Goal: Check status: Check status

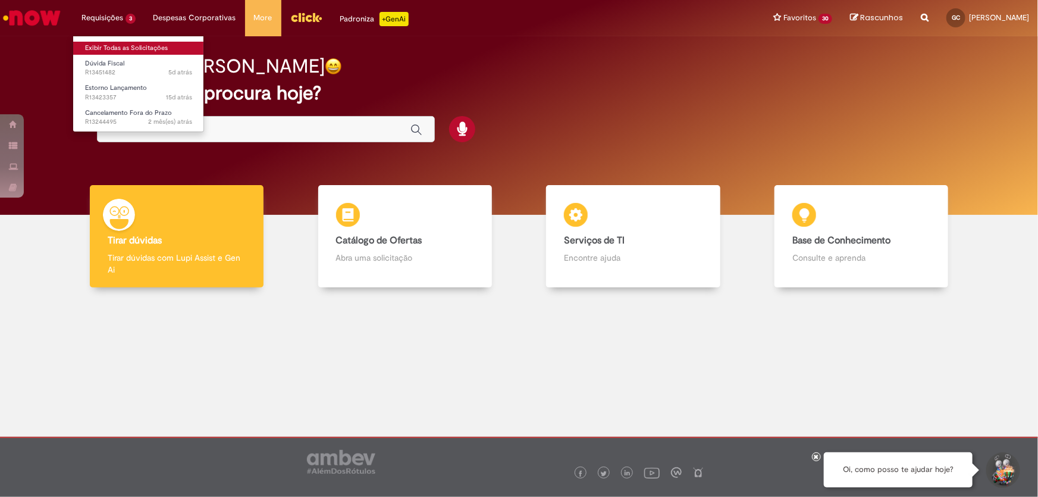
click at [151, 48] on link "Exibir Todas as Solicitações" at bounding box center [138, 48] width 131 height 13
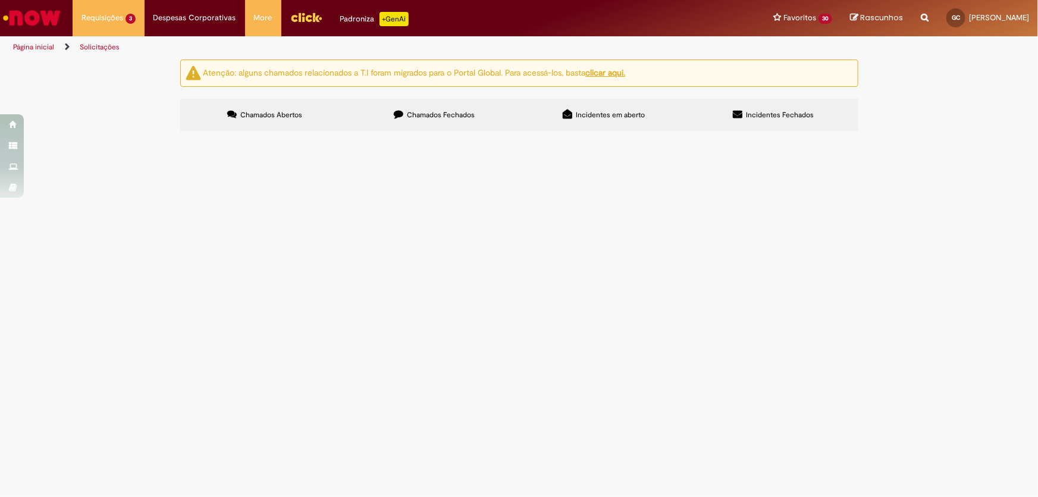
click at [422, 118] on span "Chamados Fechados" at bounding box center [441, 115] width 68 height 10
click at [0, 0] on link at bounding box center [0, 0] width 0 height 0
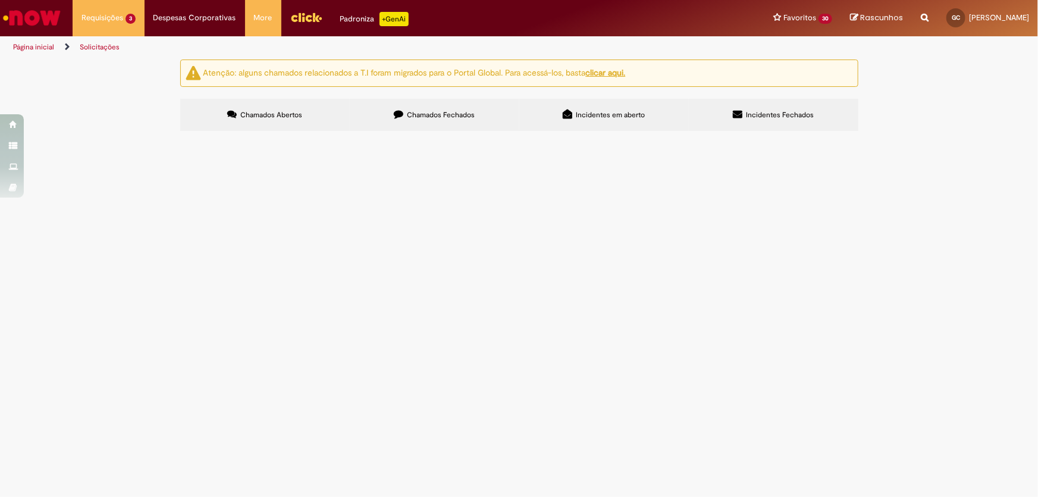
scroll to position [384, 0]
click at [0, 0] on link at bounding box center [0, 0] width 0 height 0
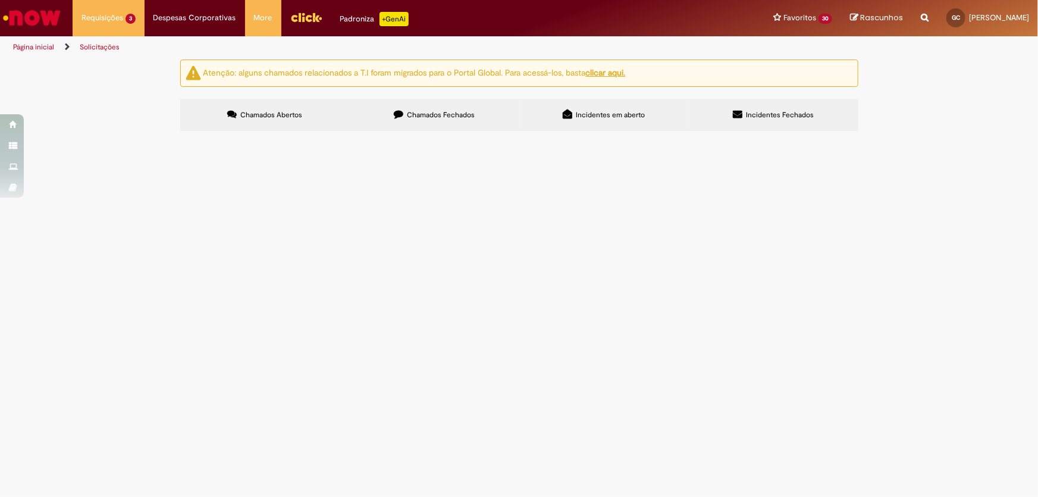
click at [0, 0] on icon at bounding box center [0, 0] width 0 height 0
click at [0, 0] on span "R12835928" at bounding box center [0, 0] width 0 height 0
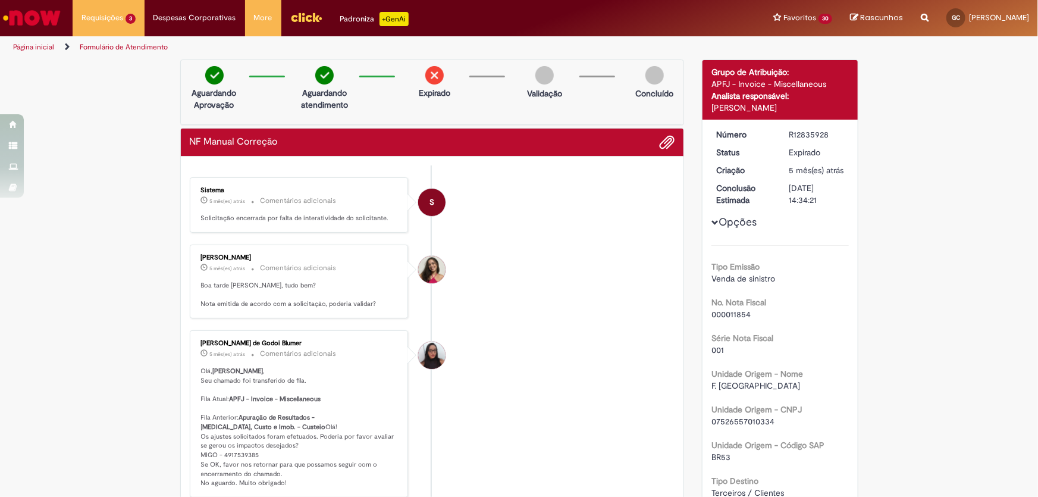
click at [802, 140] on div "R12835928" at bounding box center [816, 134] width 55 height 12
copy div "R12835928"
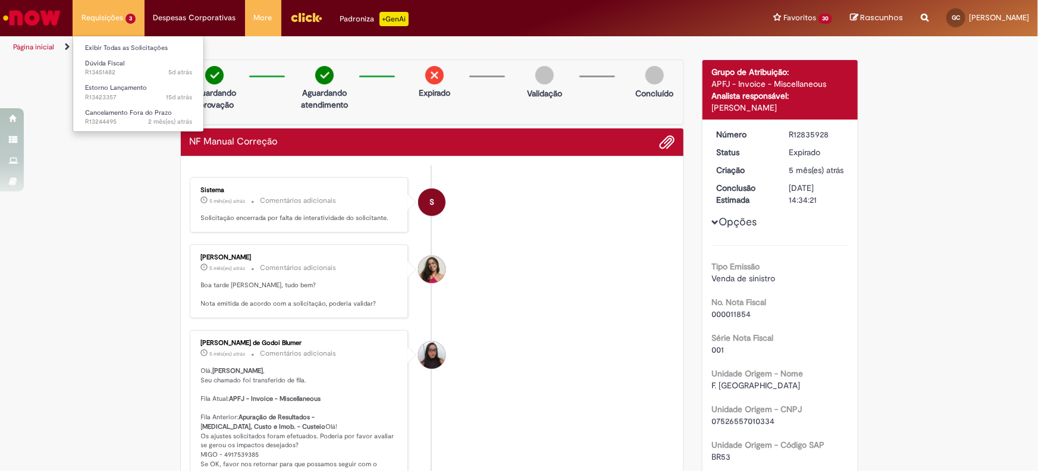
click at [120, 12] on li "Requisições 3 Exibir Todas as Solicitações Dúvida Fiscal 5d atrás 5 dias atrás …" at bounding box center [109, 18] width 72 height 36
click at [111, 65] on span "Dúvida Fiscal" at bounding box center [104, 63] width 39 height 9
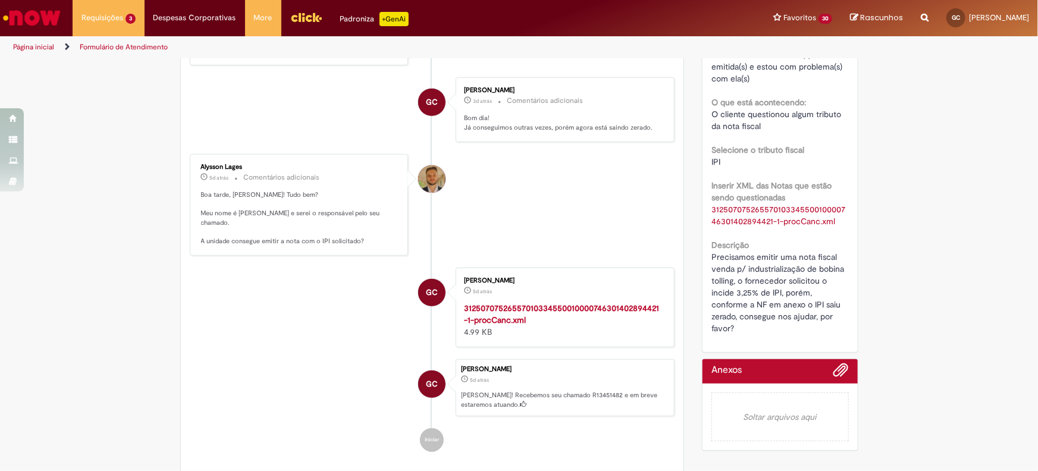
scroll to position [296, 0]
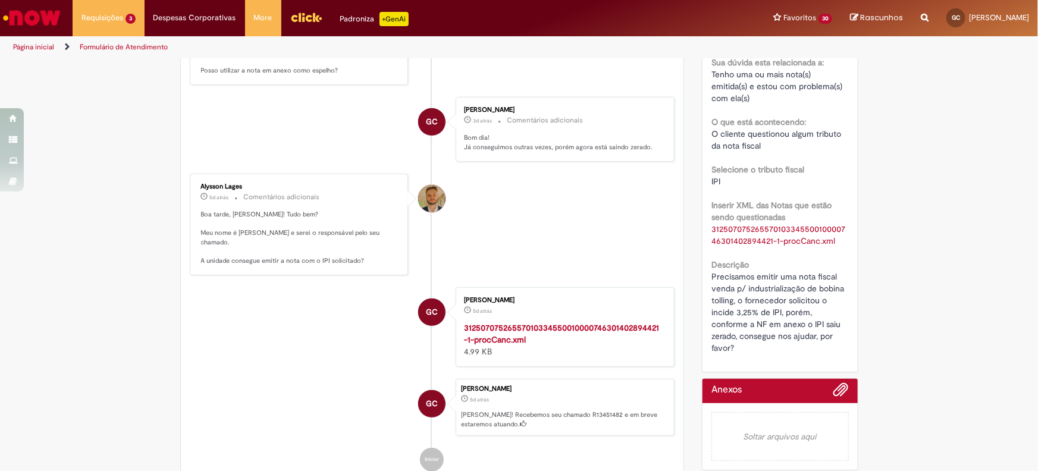
click at [766, 228] on link "31250707526557010334550010000746301402894421-1-procCanc.xml" at bounding box center [778, 235] width 134 height 23
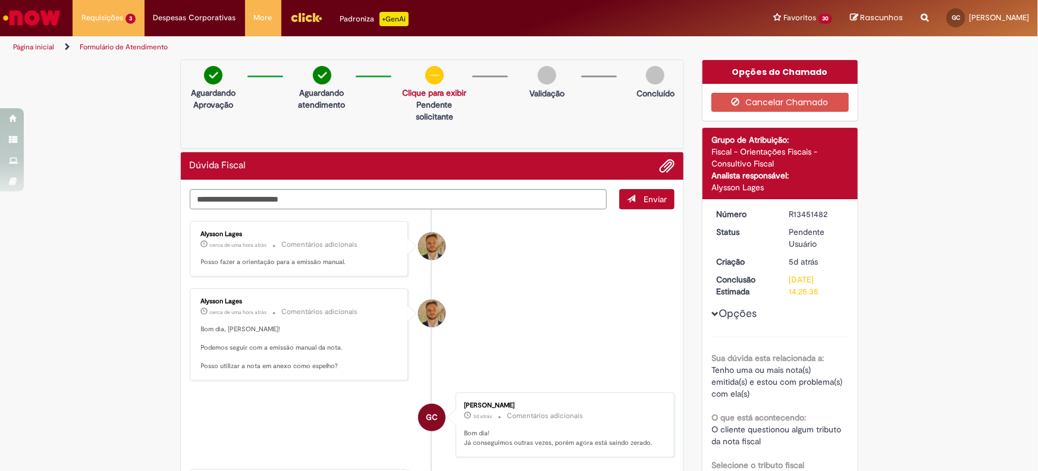
click at [654, 165] on li at bounding box center [662, 165] width 24 height 15
click at [663, 168] on span "Adicionar anexos" at bounding box center [667, 166] width 14 height 14
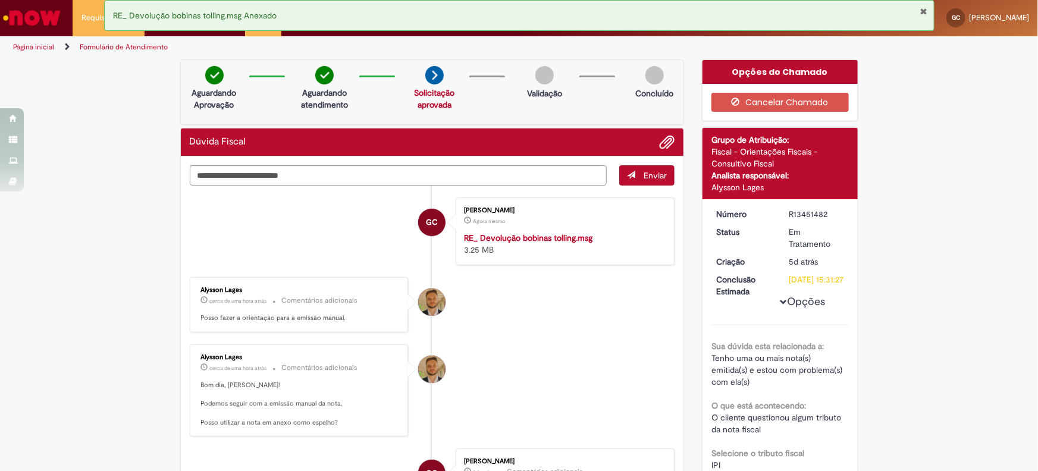
click at [928, 6] on div "RE_ Devolução bobinas tolling.msg Anexado" at bounding box center [519, 15] width 830 height 31
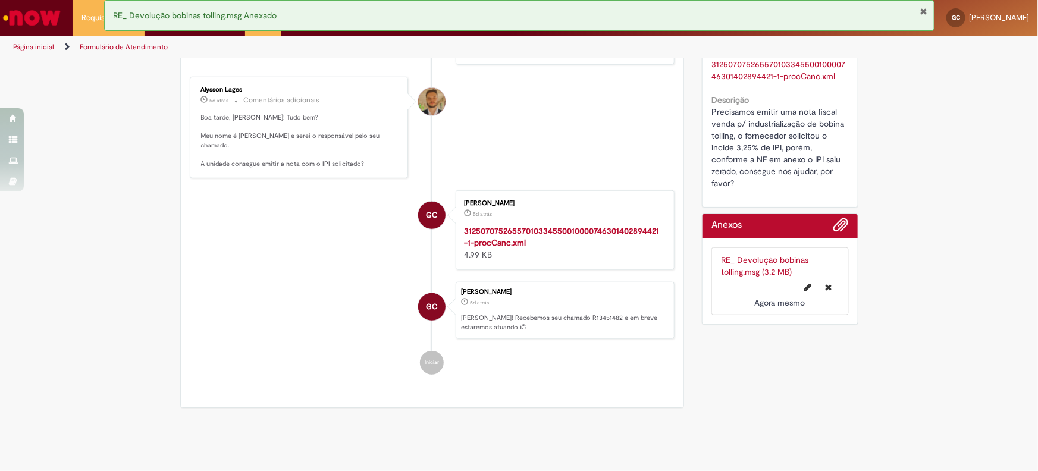
scroll to position [481, 0]
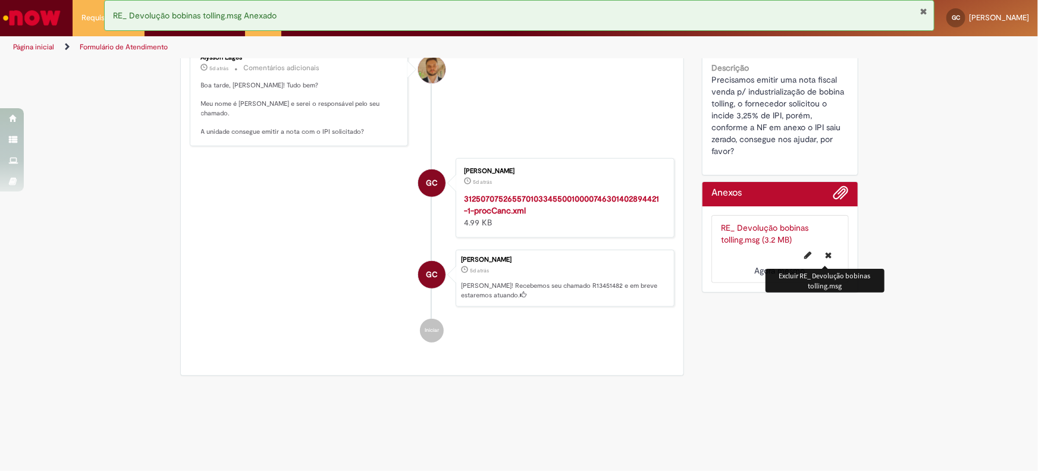
click at [826, 255] on icon "Excluir RE_ Devolução bobinas tolling.msg" at bounding box center [829, 255] width 7 height 8
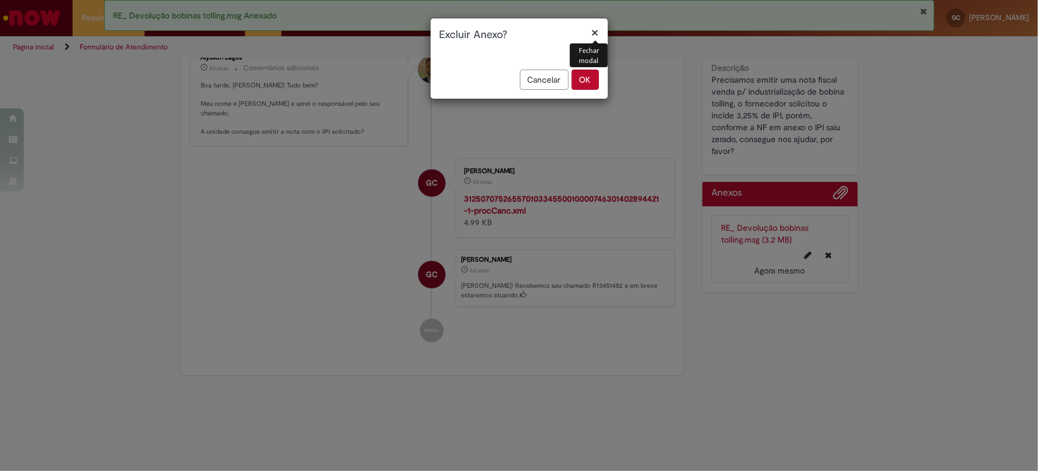
click at [597, 86] on button "OK" at bounding box center [585, 80] width 27 height 20
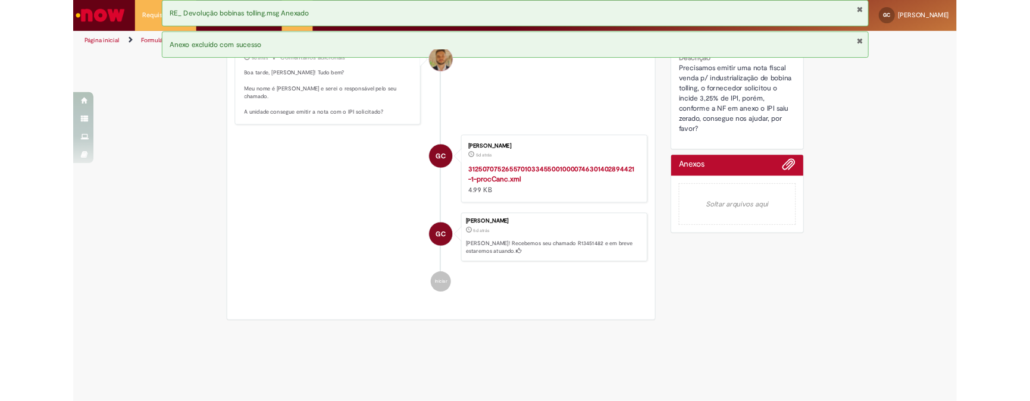
scroll to position [0, 0]
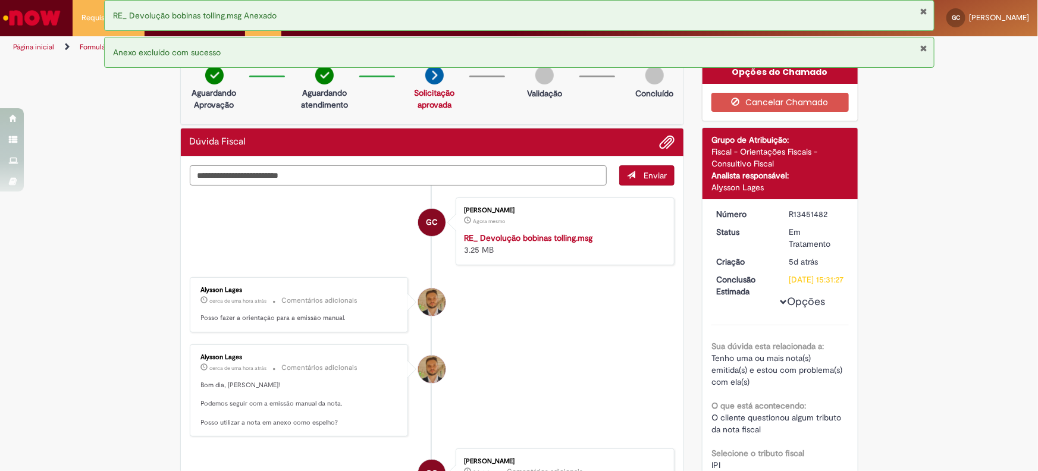
click at [488, 167] on textarea "Digite sua mensagem aqui..." at bounding box center [399, 175] width 418 height 20
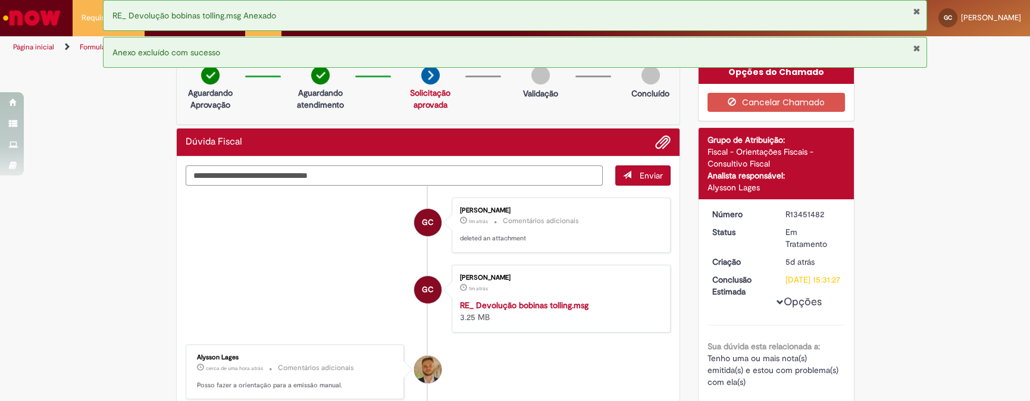
click at [277, 181] on textarea "**********" at bounding box center [395, 175] width 418 height 20
click at [312, 178] on textarea "**********" at bounding box center [395, 175] width 418 height 20
drag, startPoint x: 432, startPoint y: 174, endPoint x: 226, endPoint y: 181, distance: 206.5
click at [226, 181] on textarea "**********" at bounding box center [395, 175] width 418 height 20
type textarea "**********"
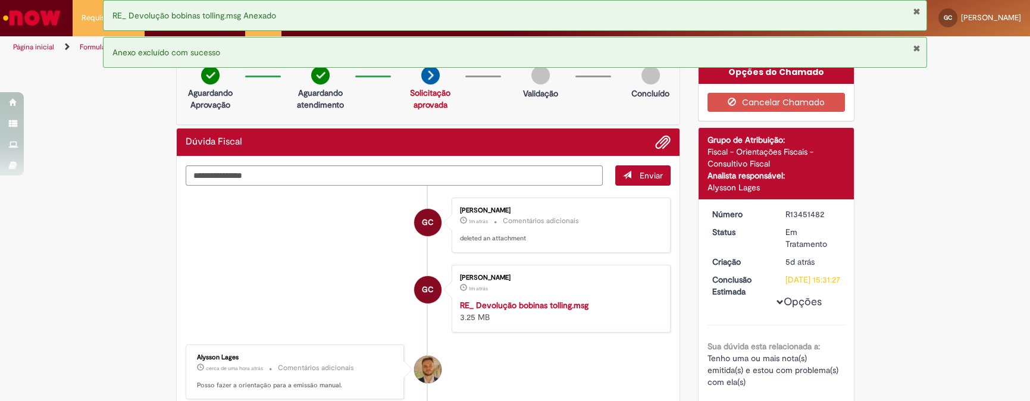
drag, startPoint x: 1001, startPoint y: 149, endPoint x: 928, endPoint y: 108, distance: 83.6
click at [919, 48] on button "Fechar Notificação" at bounding box center [916, 48] width 8 height 10
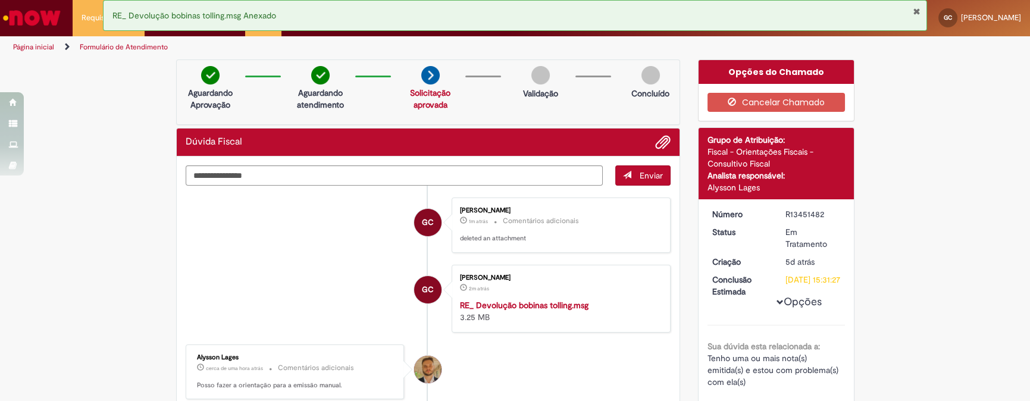
click at [915, 11] on button "Fechar Notificação" at bounding box center [916, 12] width 8 height 10
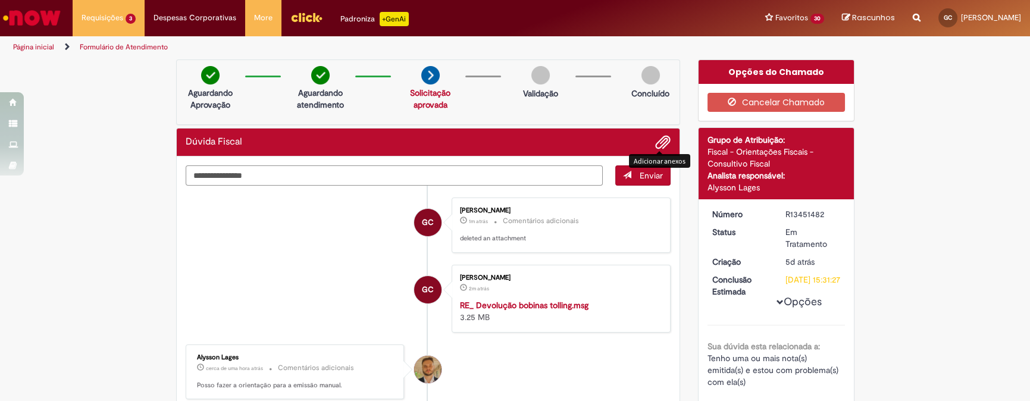
click at [289, 175] on textarea "**********" at bounding box center [395, 175] width 418 height 20
type textarea "**********"
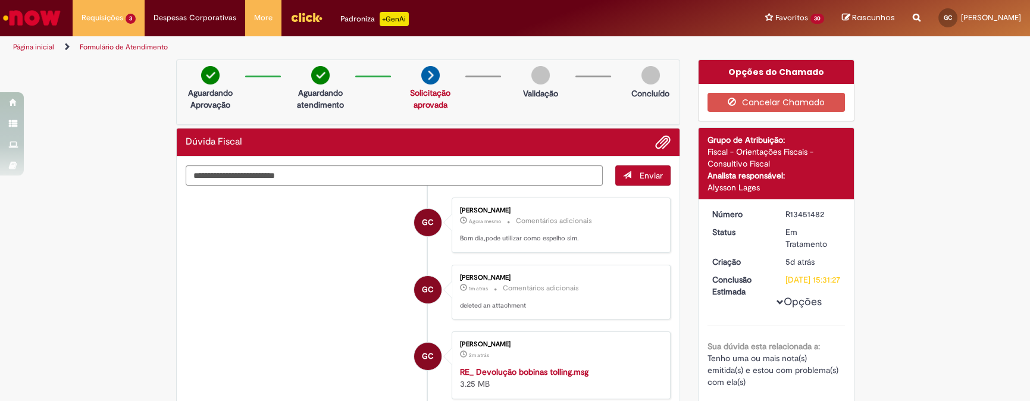
drag, startPoint x: 228, startPoint y: 293, endPoint x: 228, endPoint y: 315, distance: 22.0
click at [228, 294] on li "GC [PERSON_NAME] 1m atrás 1m atrás Comentários adicionais deleted an attachment" at bounding box center [428, 292] width 485 height 55
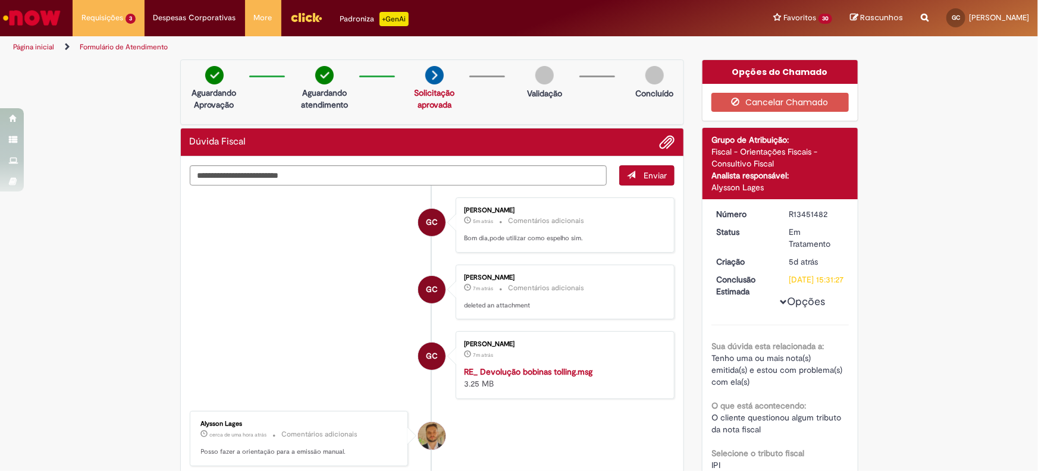
click at [18, 23] on img "Ir para a Homepage" at bounding box center [31, 18] width 61 height 24
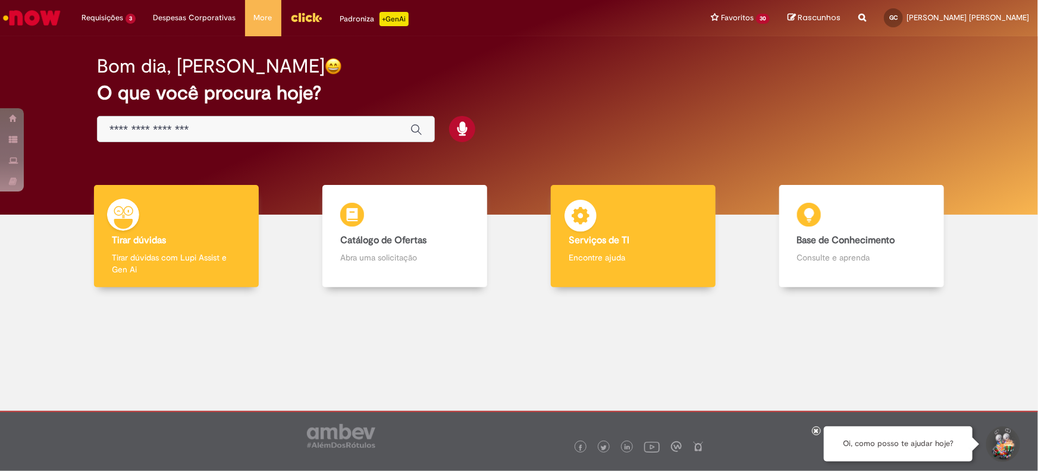
click at [600, 247] on div "Serviços de TI Serviços de TI Encontre ajuda" at bounding box center [633, 236] width 165 height 103
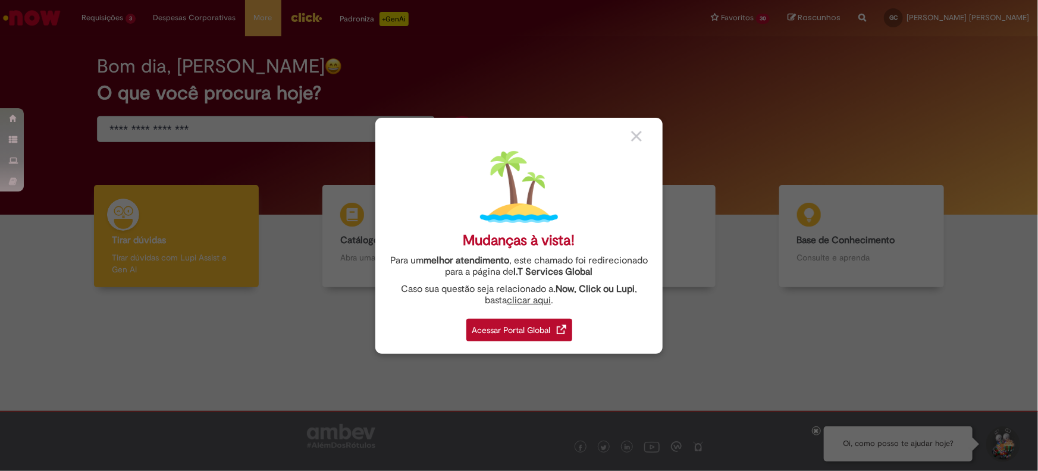
click at [471, 328] on div "Acessar Portal Global" at bounding box center [519, 330] width 106 height 23
